Goal: Navigation & Orientation: Find specific page/section

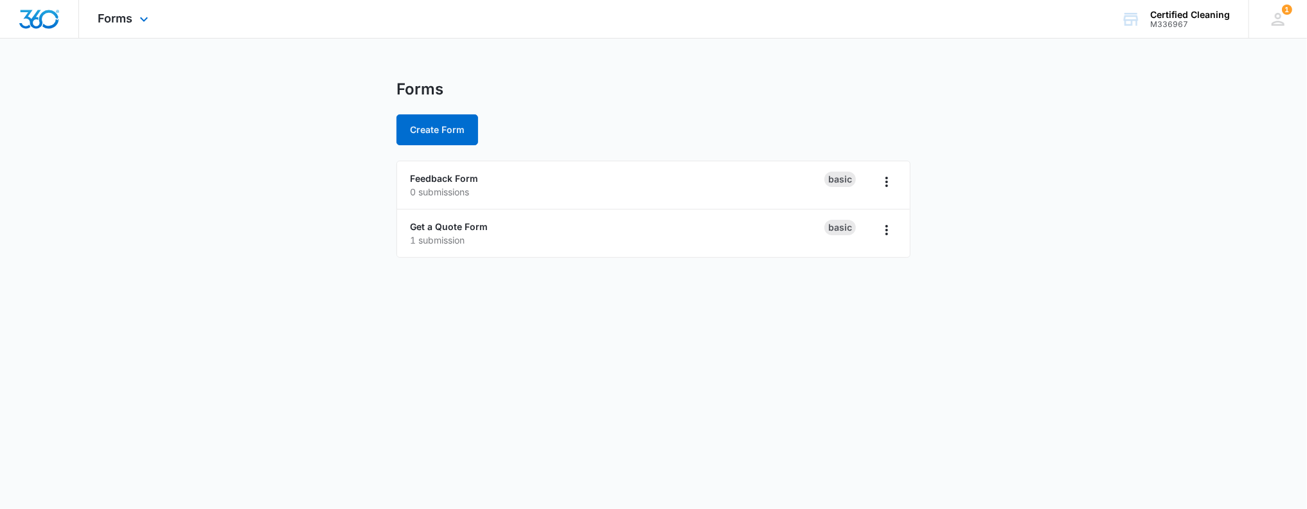
click at [39, 17] on img "Dashboard" at bounding box center [39, 19] width 41 height 19
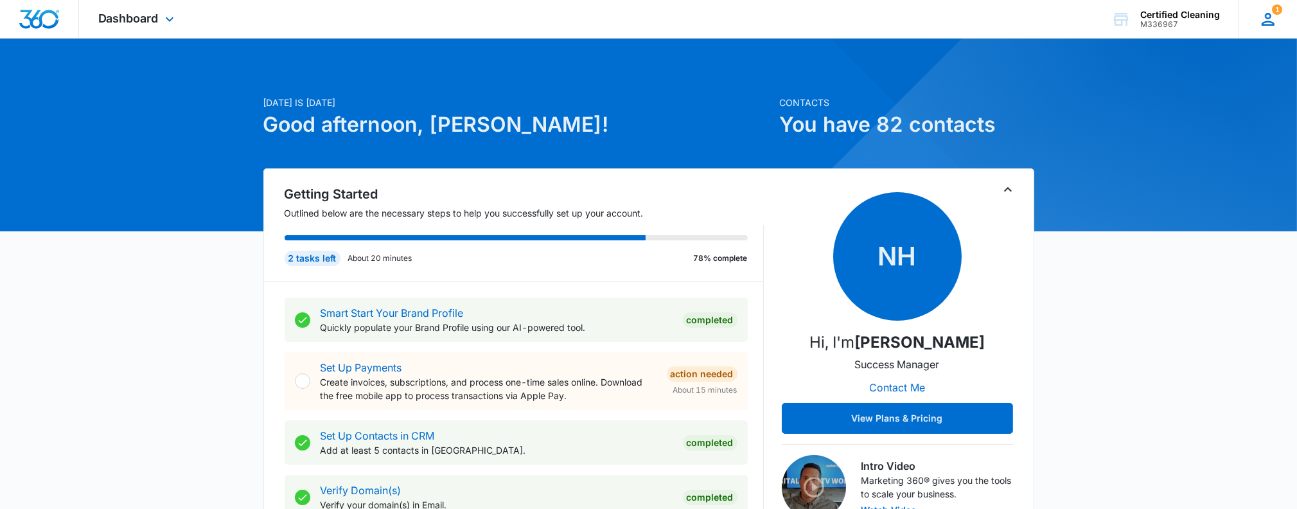
click at [1273, 22] on icon at bounding box center [1267, 19] width 19 height 19
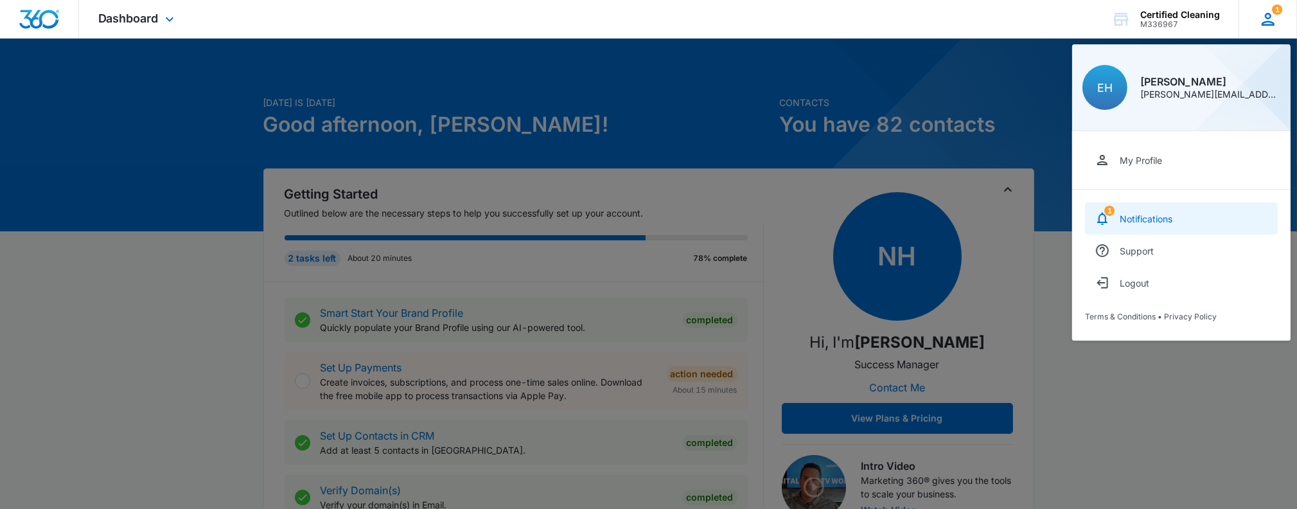
click at [1133, 211] on link "1 Notifications" at bounding box center [1181, 218] width 193 height 32
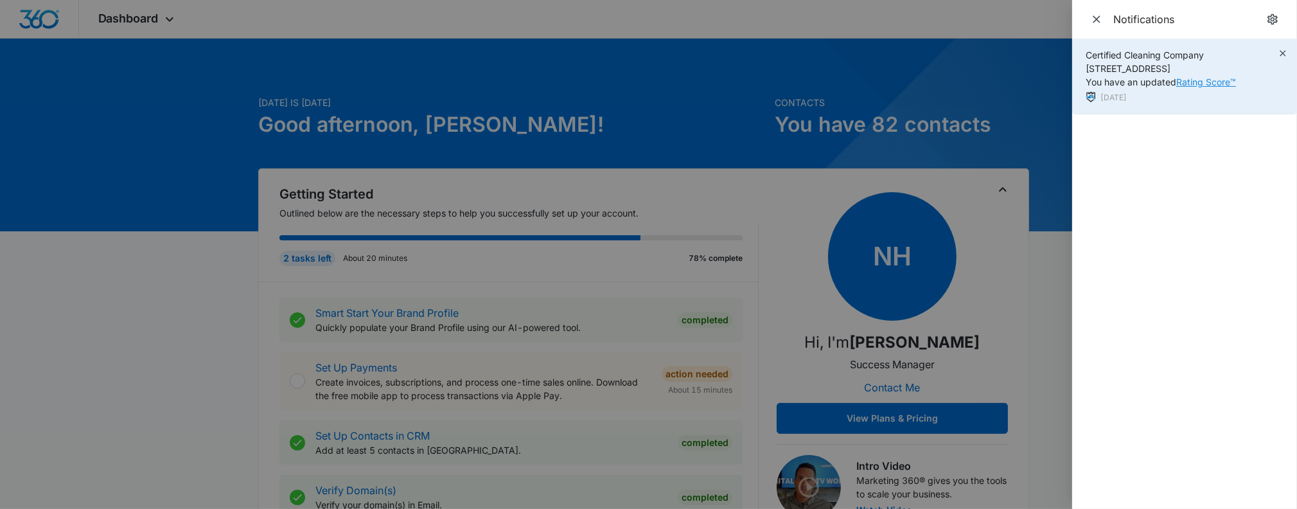
click at [1205, 82] on link "Rating Score™" at bounding box center [1206, 81] width 60 height 11
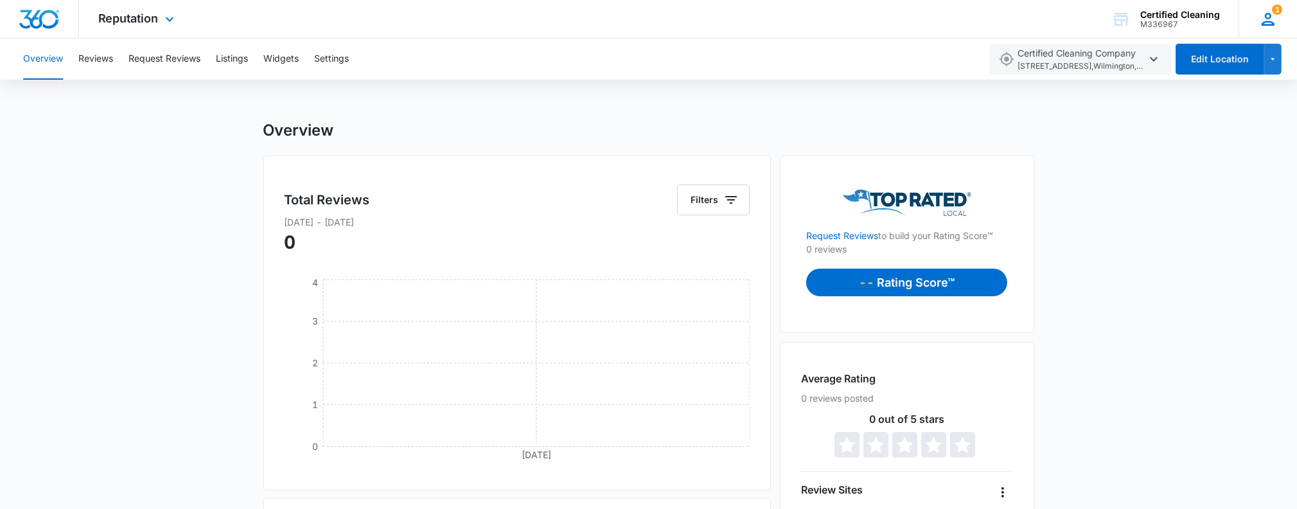
click at [1272, 17] on icon at bounding box center [1267, 19] width 19 height 19
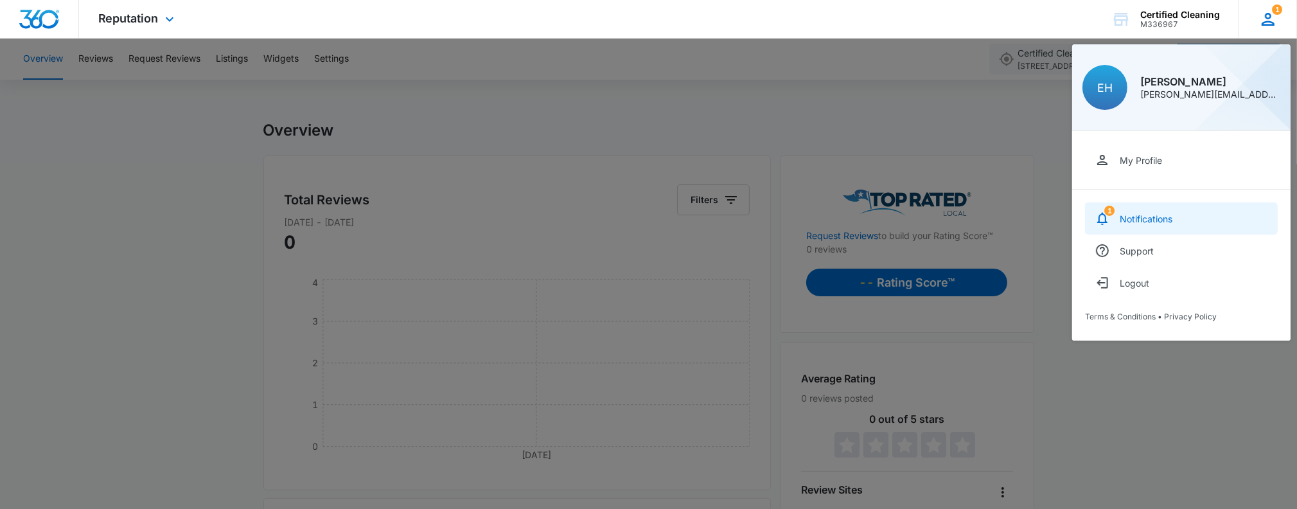
click at [1141, 221] on div "Notifications" at bounding box center [1146, 218] width 53 height 11
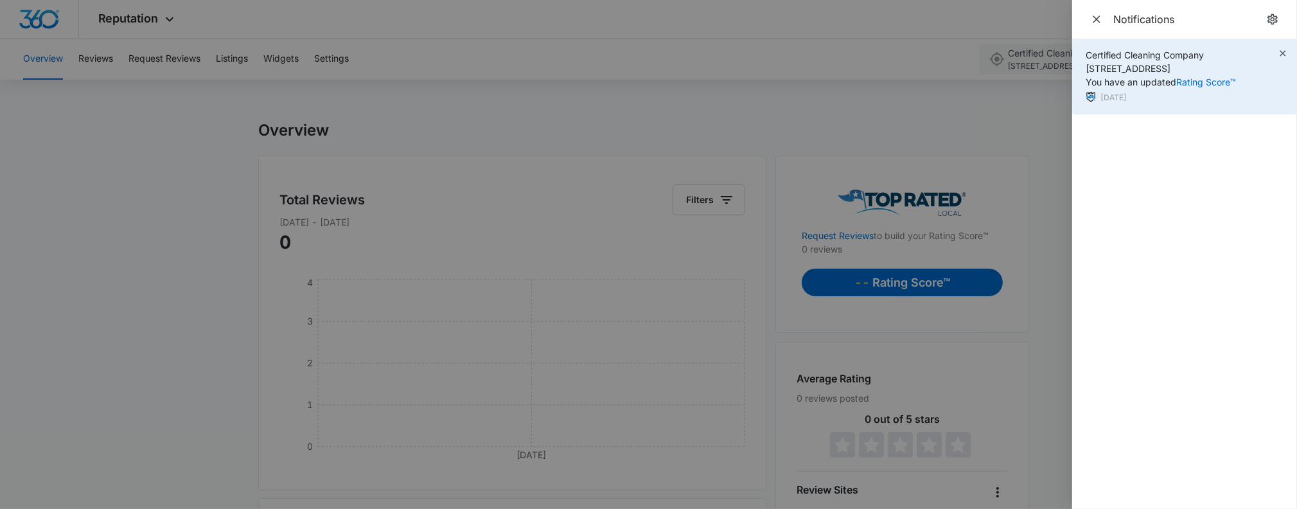
click at [1134, 69] on span "Certified Cleaning Company 5 Middlesex Ave, Wilmington, MA You have an updated …" at bounding box center [1161, 68] width 150 height 38
click at [1282, 56] on icon "button" at bounding box center [1283, 53] width 10 height 10
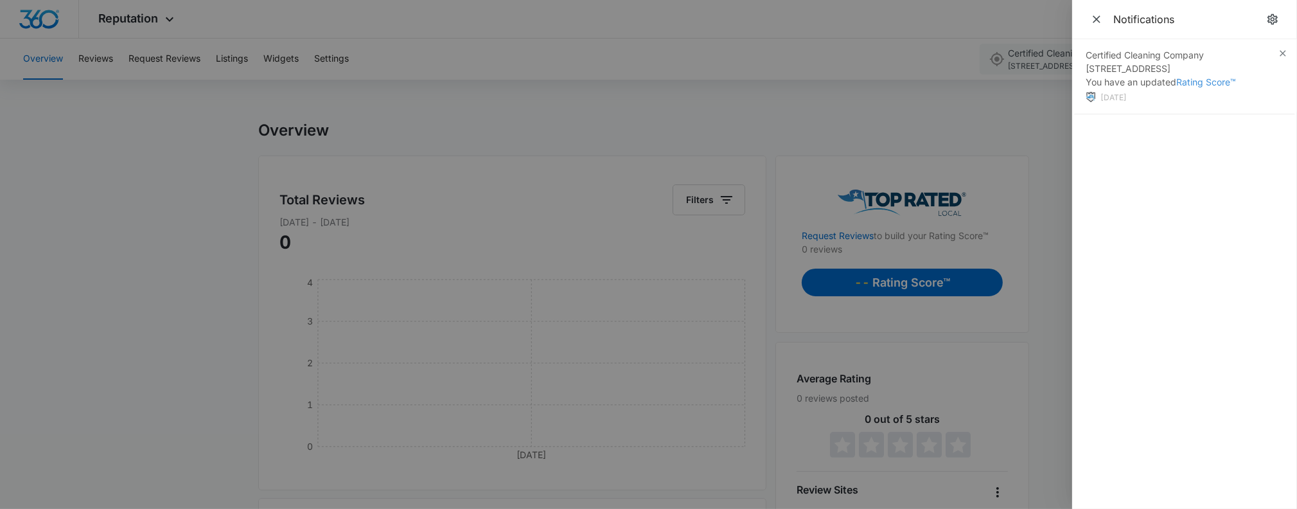
click at [157, 261] on div at bounding box center [648, 254] width 1297 height 509
